Goal: Task Accomplishment & Management: Use online tool/utility

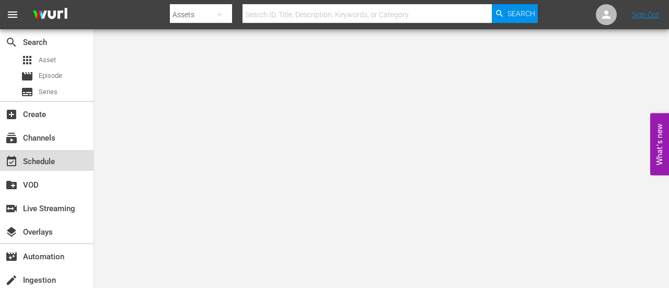
click at [38, 165] on div "event_available Schedule" at bounding box center [29, 159] width 59 height 9
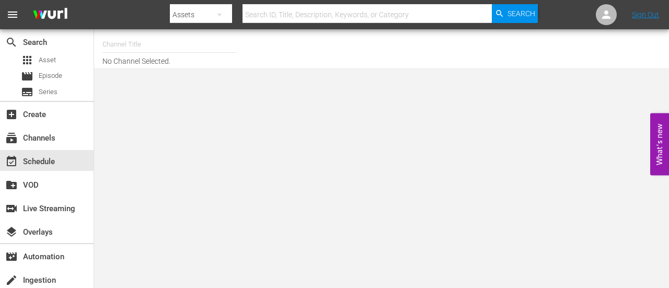
click at [111, 48] on input "text" at bounding box center [169, 44] width 134 height 25
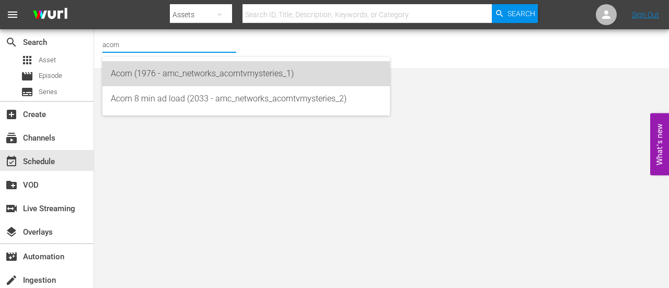
click at [128, 66] on div "Acorn (1976 - amc_networks_acorntvmysteries_1)" at bounding box center [246, 73] width 271 height 25
type input "Acorn (1976 - amc_networks_acorntvmysteries_1)"
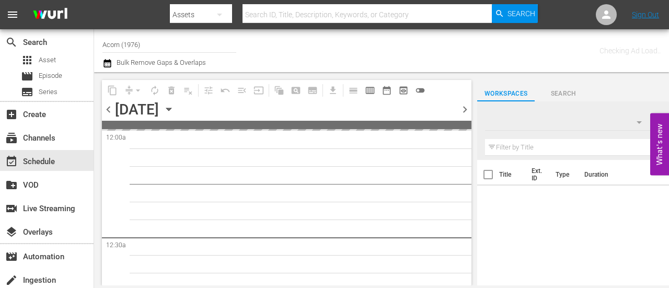
click at [175, 108] on icon "button" at bounding box center [168, 108] width 11 height 11
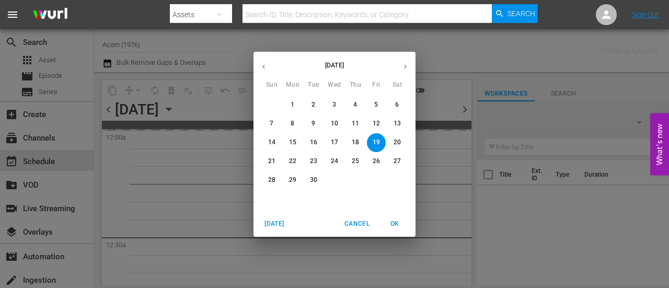
click at [400, 72] on button "button" at bounding box center [405, 66] width 20 height 20
click at [332, 103] on span "1" at bounding box center [334, 104] width 19 height 9
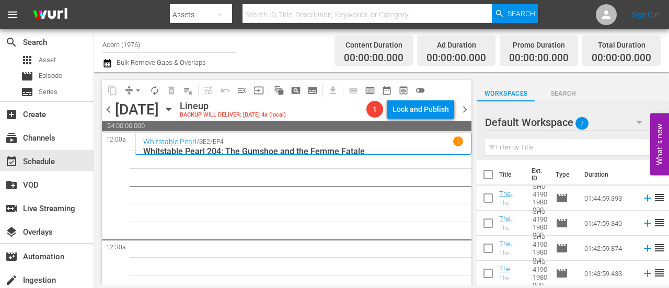
click at [390, 144] on div "Whitstable Pearl / SE2 / EP4 1" at bounding box center [303, 141] width 320 height 10
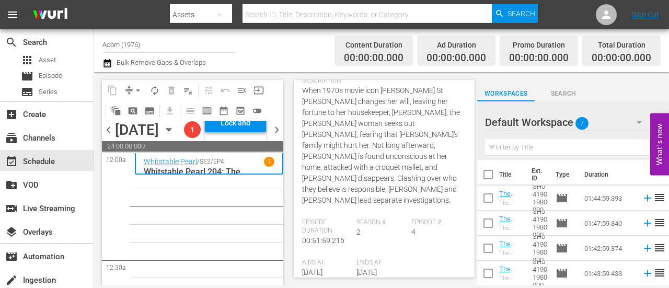
scroll to position [209, 0]
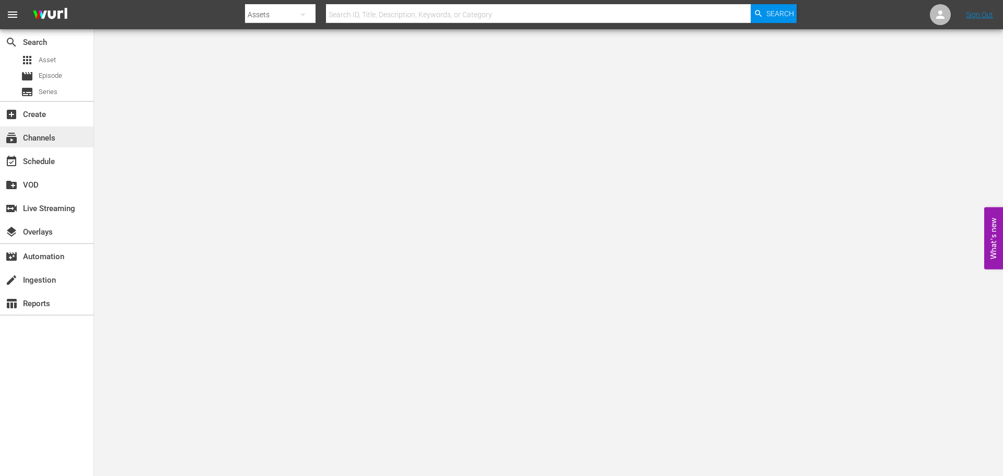
click at [40, 141] on div "subscriptions Channels" at bounding box center [29, 136] width 59 height 9
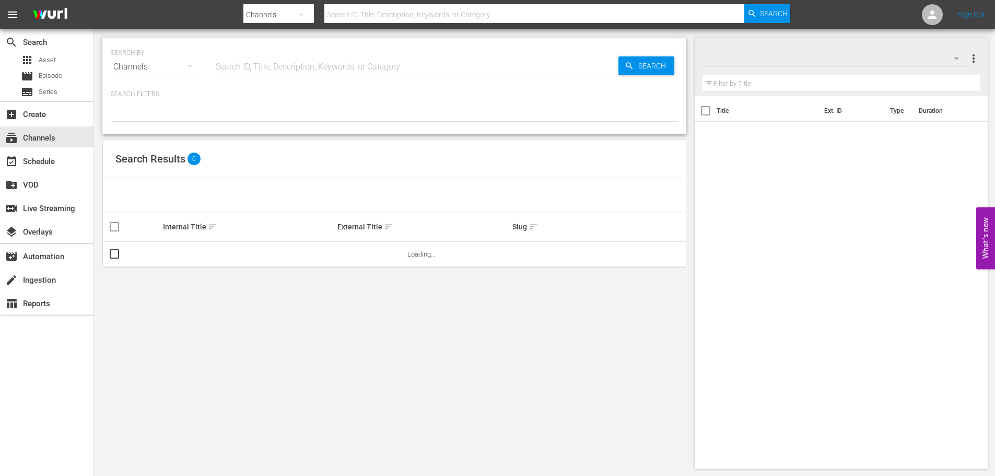
click at [247, 63] on input "text" at bounding box center [416, 66] width 406 height 25
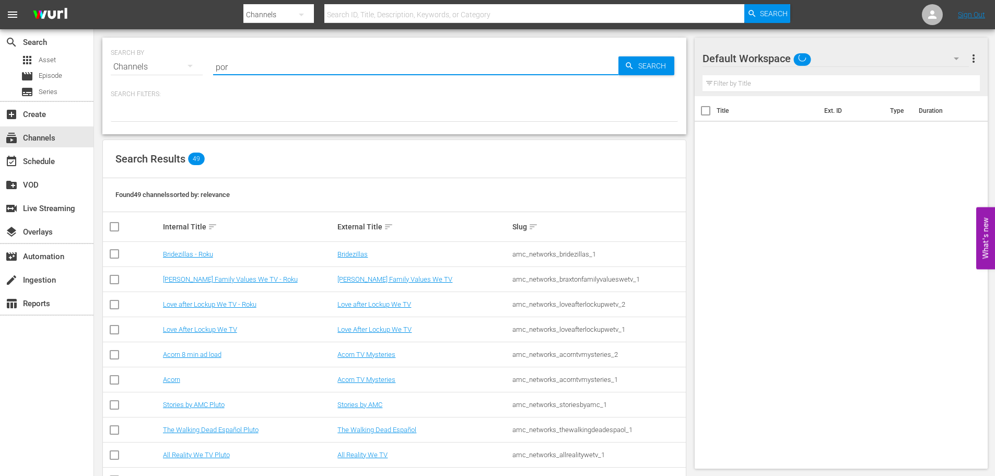
type input "port"
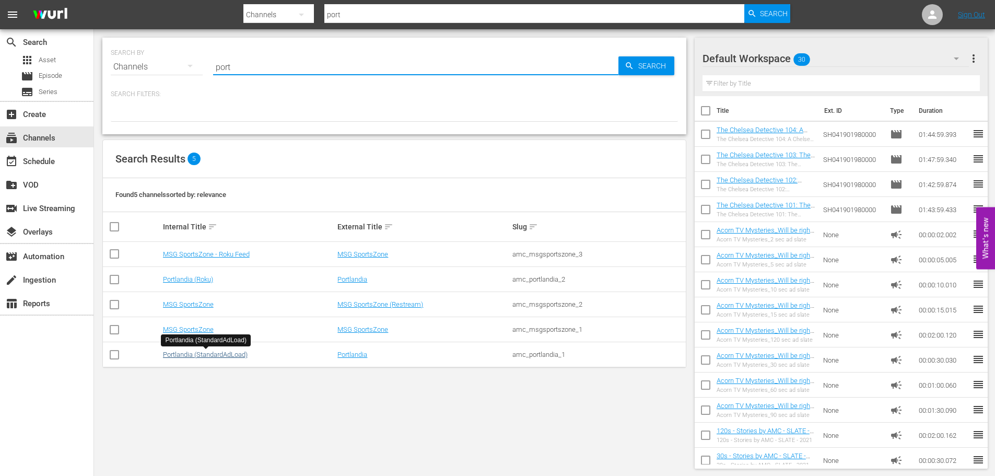
type input "port"
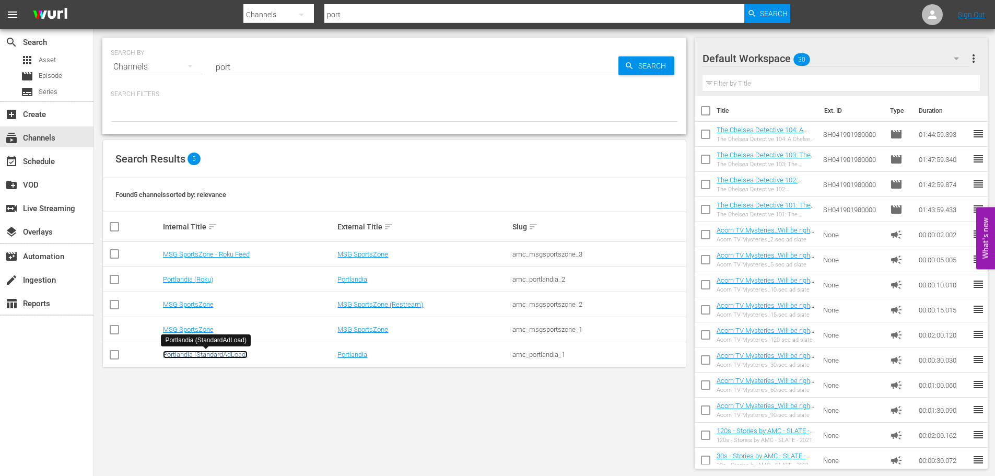
click at [221, 353] on link "Portlandia (StandardAdLoad)" at bounding box center [205, 355] width 85 height 8
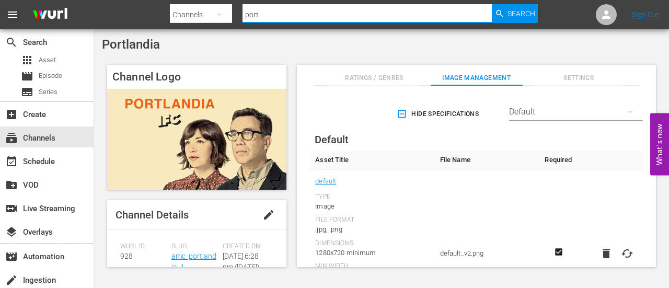
click at [376, 18] on input "port" at bounding box center [366, 14] width 249 height 25
type input "thriller"
click at [513, 6] on span "Search" at bounding box center [521, 13] width 28 height 19
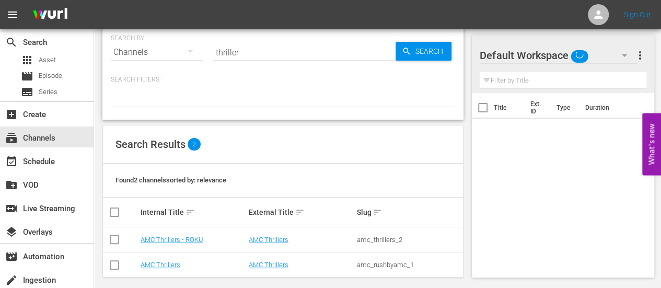
scroll to position [22, 0]
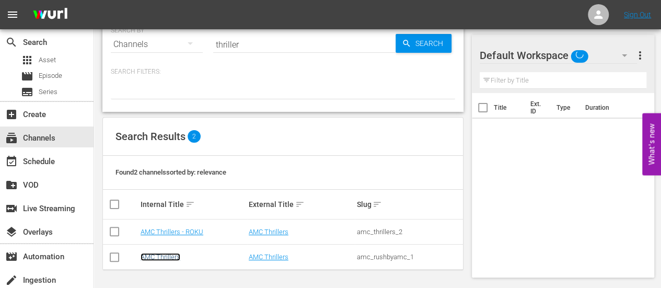
click at [164, 256] on link "AMC Thrillers" at bounding box center [161, 257] width 40 height 8
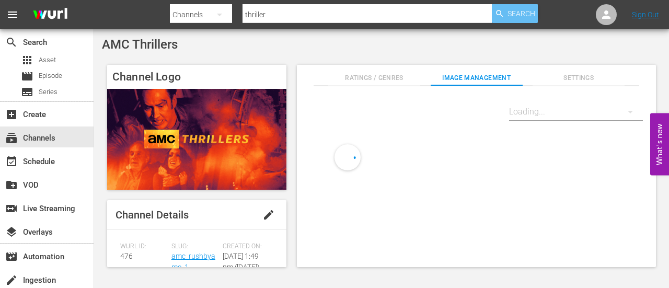
click at [513, 18] on span "Search" at bounding box center [521, 13] width 28 height 19
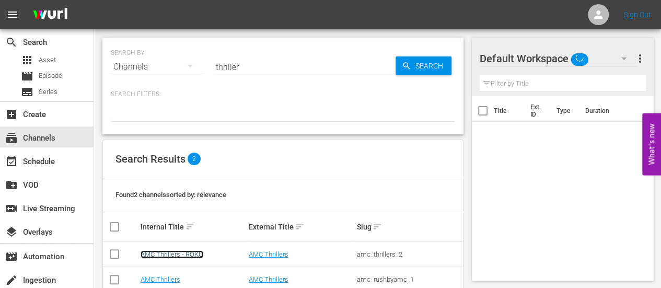
click at [189, 254] on link "AMC Thrillers - ROKU" at bounding box center [172, 254] width 63 height 8
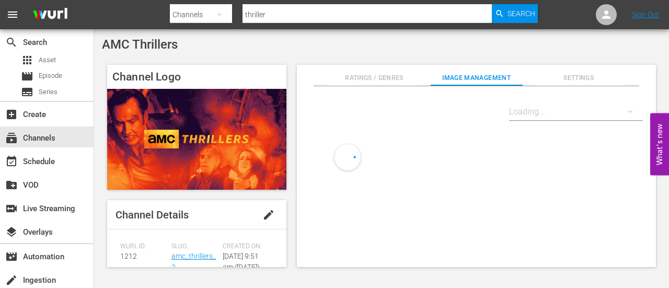
click at [291, 18] on input "thriller" at bounding box center [366, 14] width 249 height 25
click at [291, 17] on input "thriller" at bounding box center [366, 14] width 249 height 25
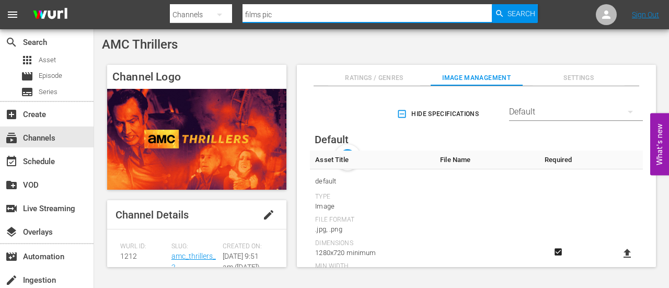
type input "films pick"
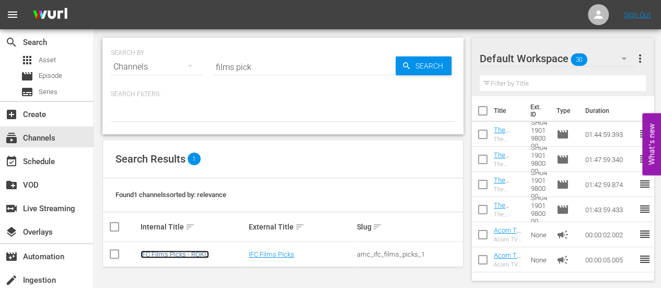
click at [191, 257] on link "IFC Films Picks - ROKU" at bounding box center [175, 254] width 68 height 8
